Goal: Task Accomplishment & Management: Manage account settings

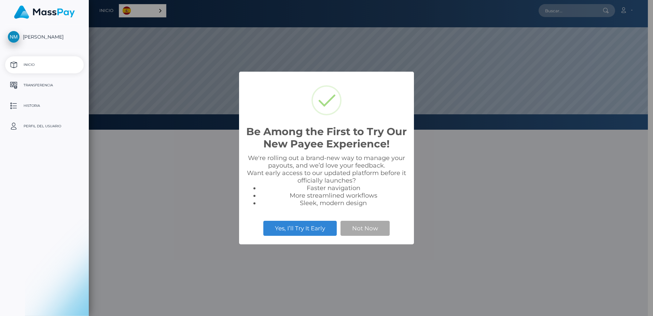
select select
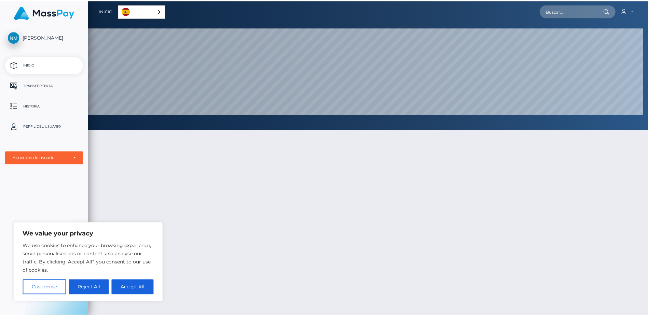
scroll to position [341620, 341190]
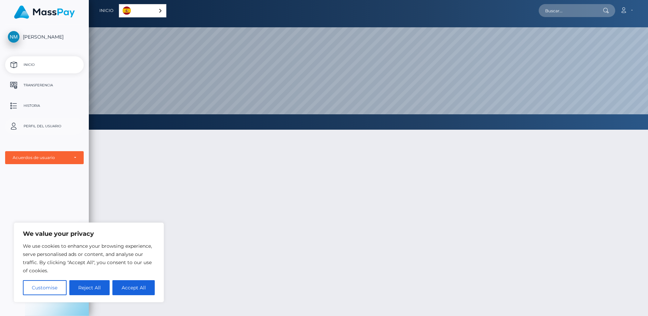
click at [60, 129] on p "Perfil del usuario" at bounding box center [44, 126] width 73 height 10
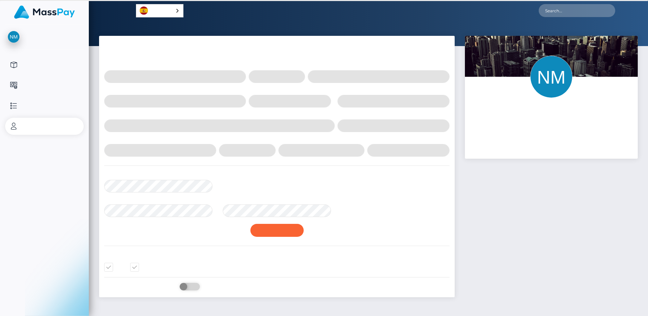
select select
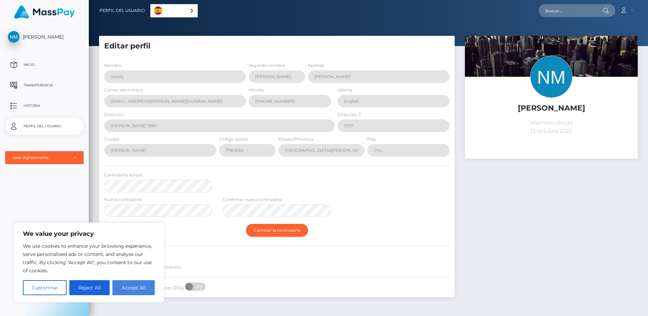
click at [139, 289] on button "Accept All" at bounding box center [133, 288] width 42 height 15
checkbox input "true"
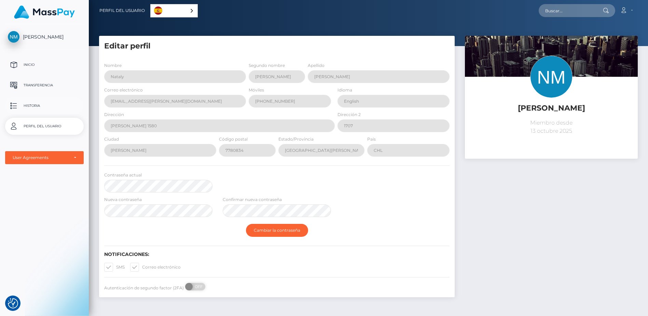
click at [38, 105] on p "Historia" at bounding box center [44, 106] width 73 height 10
click at [43, 34] on span "[PERSON_NAME]" at bounding box center [44, 37] width 79 height 6
click at [36, 66] on p "Inicio" at bounding box center [44, 65] width 73 height 10
select select
click at [51, 125] on p "Perfil del usuario" at bounding box center [44, 126] width 73 height 10
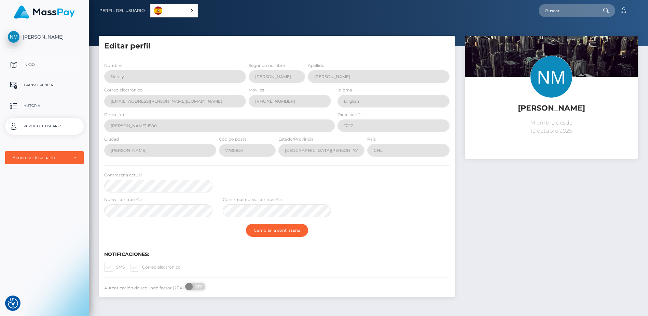
click at [38, 64] on p "Inicio" at bounding box center [44, 65] width 73 height 10
select select
click at [78, 154] on div "Acuerdos de usuario" at bounding box center [44, 157] width 79 height 13
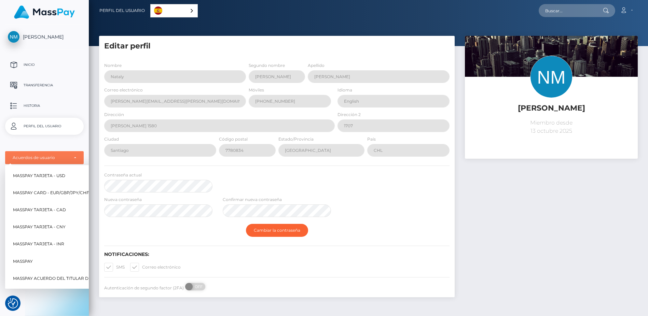
click at [30, 179] on span "MassPay Tarjeta - USD" at bounding box center [39, 176] width 52 height 9
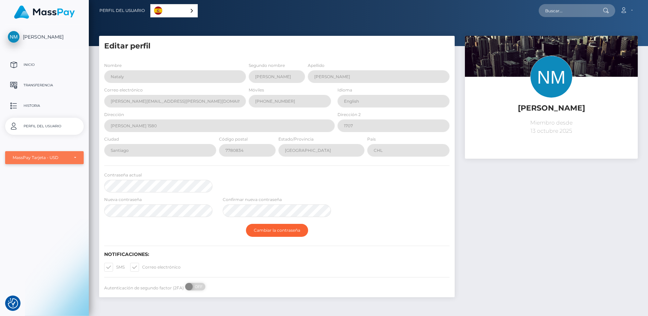
click at [71, 160] on div "MassPay Tarjeta - USD" at bounding box center [45, 157] width 64 height 5
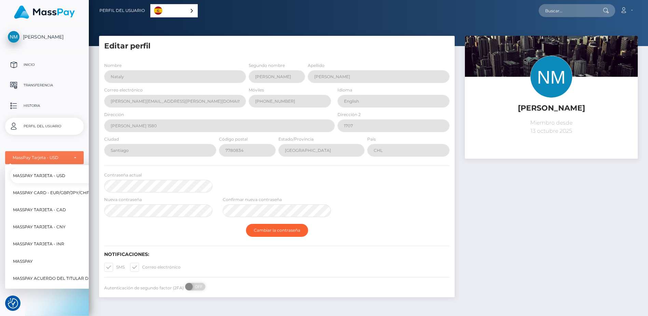
click at [64, 276] on span "MassPay Acuerdo del titular de la tarjeta de prepago" at bounding box center [80, 278] width 134 height 9
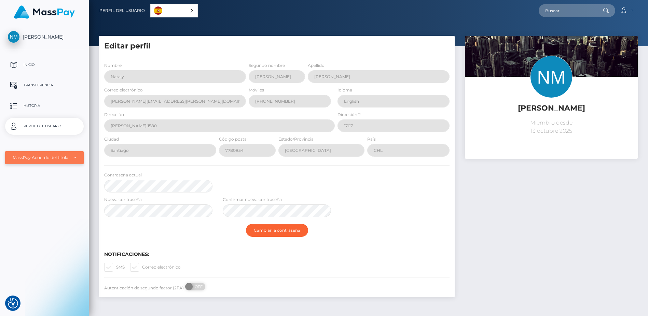
click at [66, 155] on div "MassPay Acuerdo del titular de la tarjeta de prepago" at bounding box center [41, 157] width 56 height 5
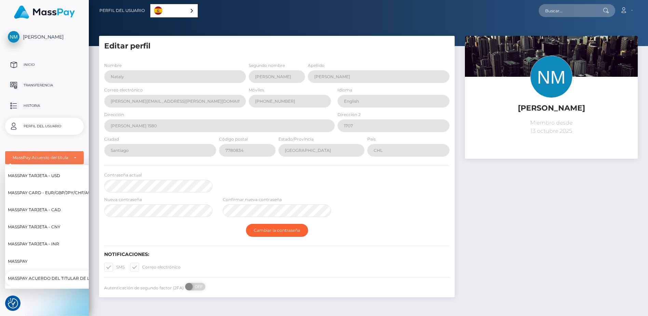
click at [56, 176] on span "MassPay Tarjeta - USD" at bounding box center [34, 176] width 52 height 9
select select "1"
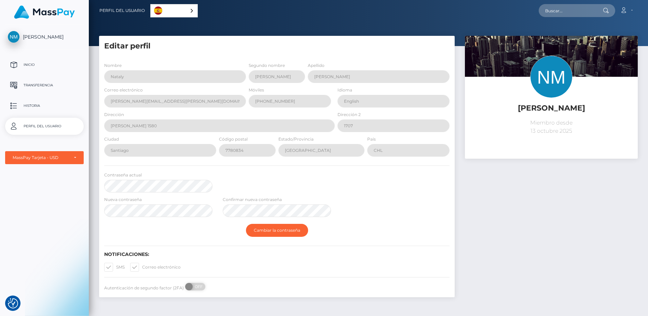
click at [68, 206] on div "Nataly Elizabeth Manzano Inicio Transferencia Historia Perfil del usuario MassP…" at bounding box center [44, 169] width 89 height 291
click at [18, 305] on div at bounding box center [12, 303] width 15 height 15
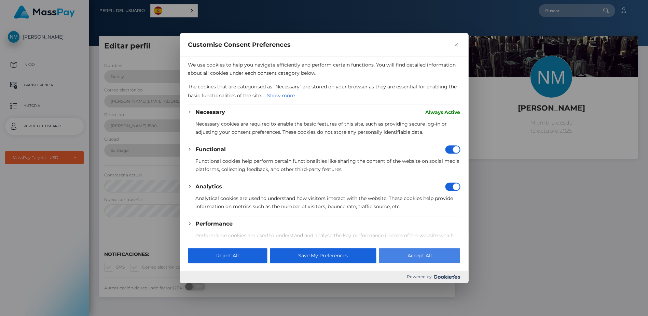
click at [414, 256] on button "Accept All" at bounding box center [419, 255] width 81 height 15
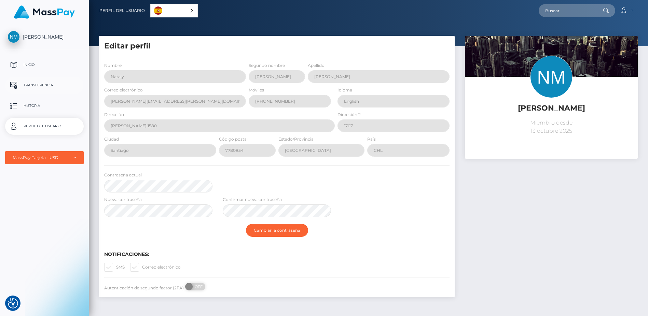
click at [42, 86] on p "Transferencia" at bounding box center [44, 85] width 73 height 10
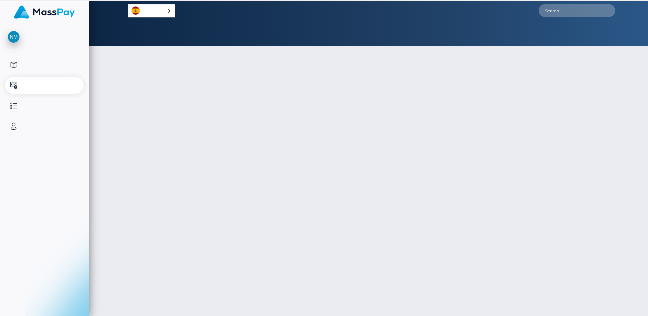
select select
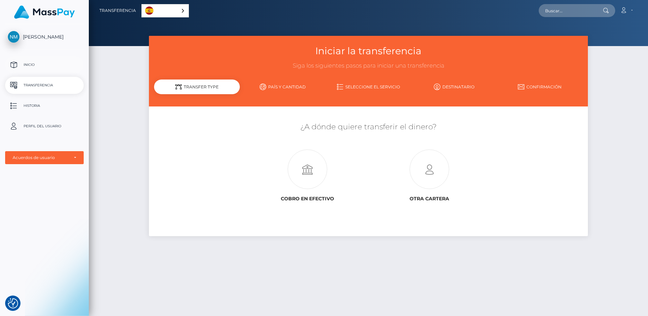
click at [40, 69] on p "Inicio" at bounding box center [44, 65] width 73 height 10
click at [299, 85] on link "País y cantidad" at bounding box center [283, 87] width 86 height 12
click at [370, 90] on link "Seleccione el servicio" at bounding box center [369, 87] width 86 height 12
click at [46, 106] on p "Historia" at bounding box center [44, 106] width 73 height 10
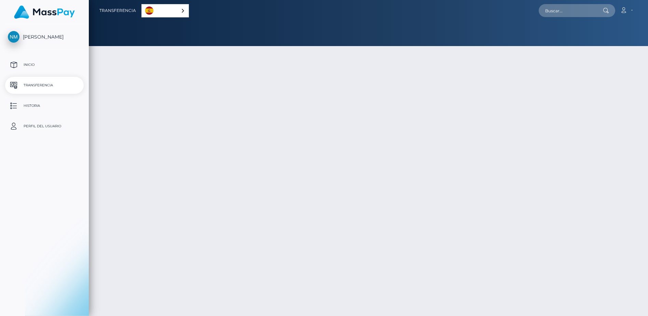
select select
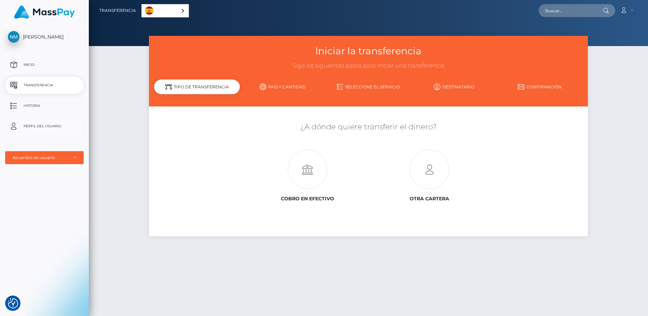
click at [40, 128] on p "Perfil del usuario" at bounding box center [44, 126] width 73 height 10
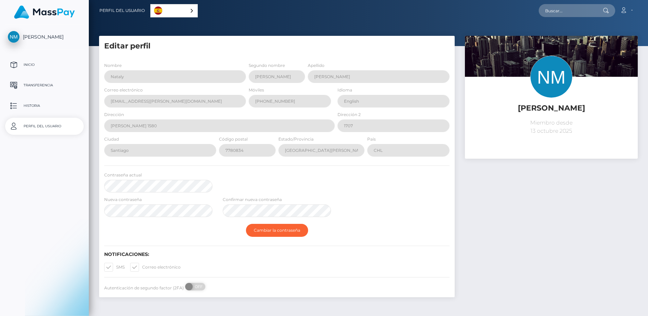
select select
click at [38, 67] on p "Inicio" at bounding box center [44, 65] width 73 height 10
